Goal: Register for event/course

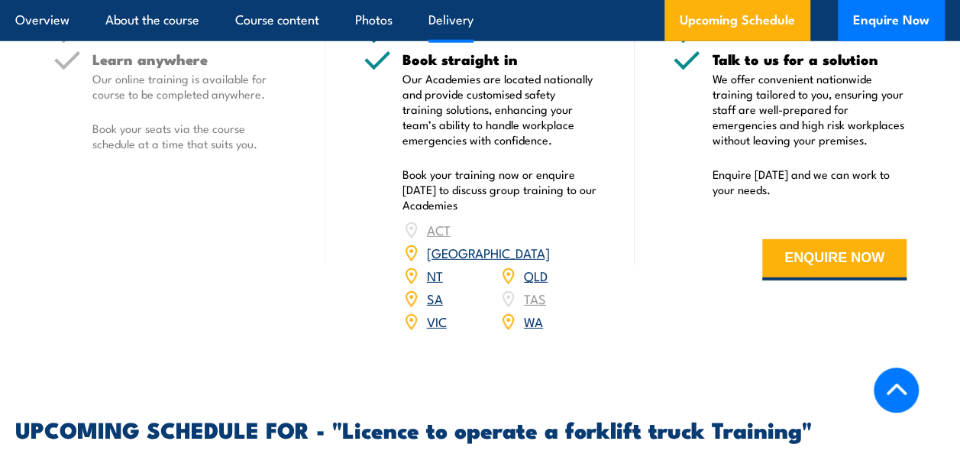
scroll to position [2139, 0]
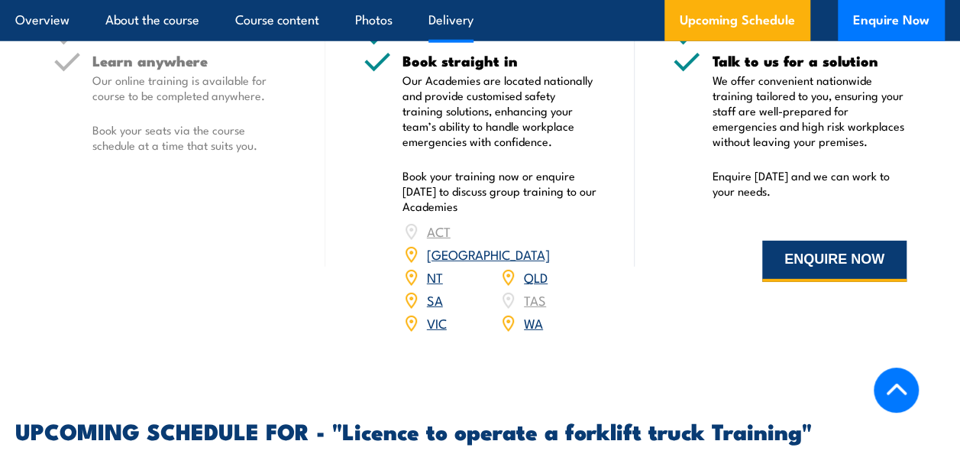
click at [821, 241] on button "ENQUIRE NOW" at bounding box center [835, 261] width 144 height 41
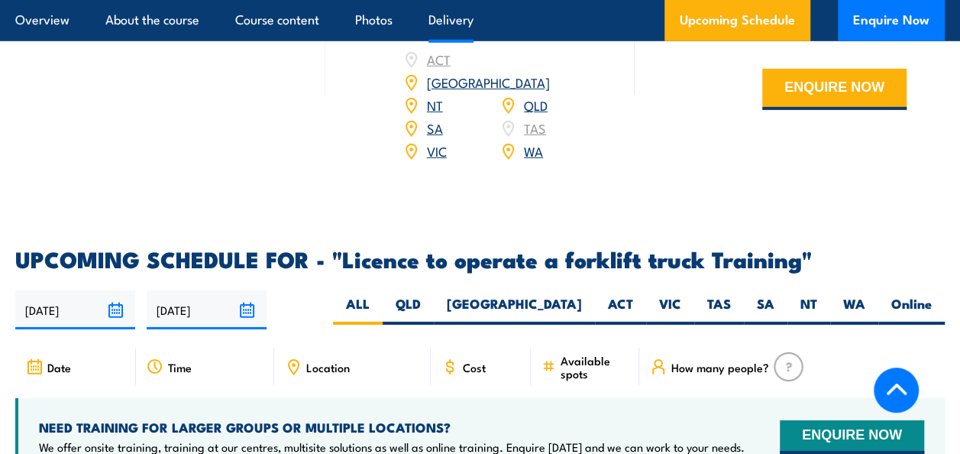
scroll to position [2369, 0]
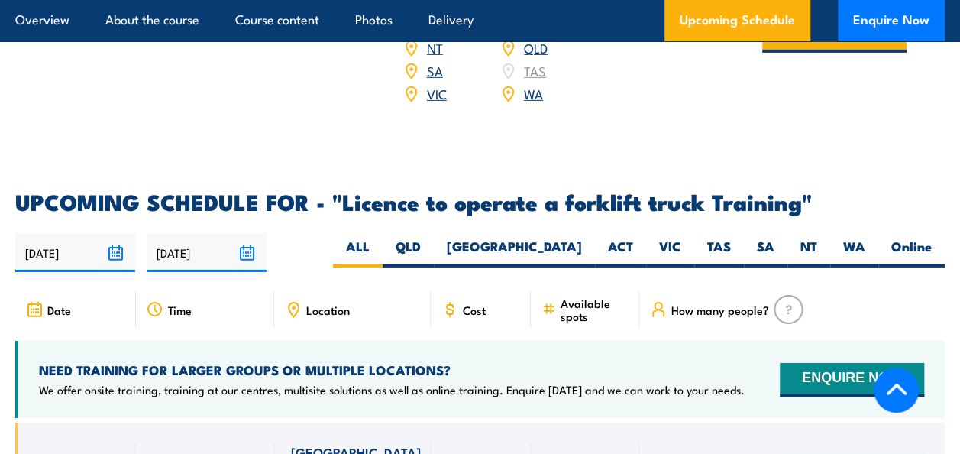
click at [468, 303] on span "Cost" at bounding box center [474, 309] width 23 height 13
click at [679, 238] on label "VIC" at bounding box center [670, 253] width 48 height 30
click at [682, 238] on input "VIC" at bounding box center [687, 243] width 10 height 10
radio input "true"
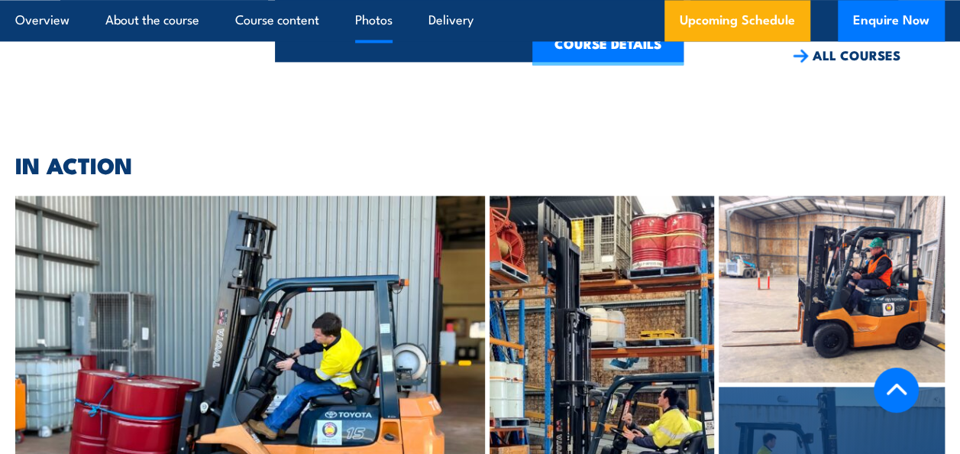
scroll to position [3831, 0]
